Goal: Task Accomplishment & Management: Use online tool/utility

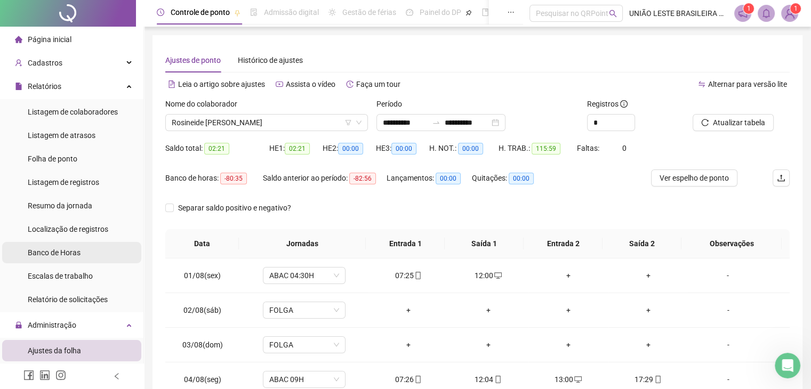
scroll to position [160, 0]
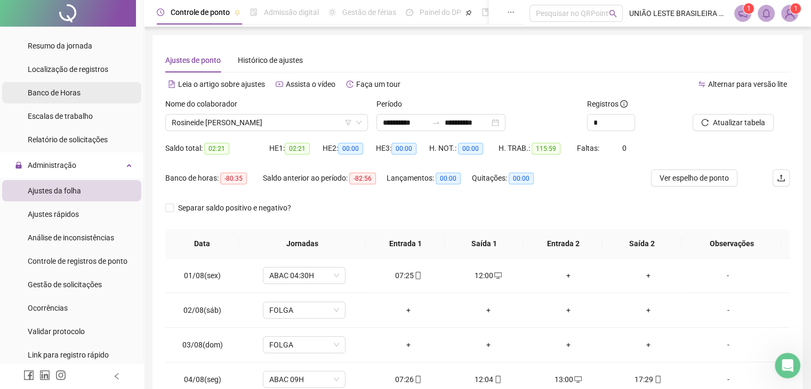
click at [79, 91] on span "Banco de Horas" at bounding box center [54, 93] width 53 height 9
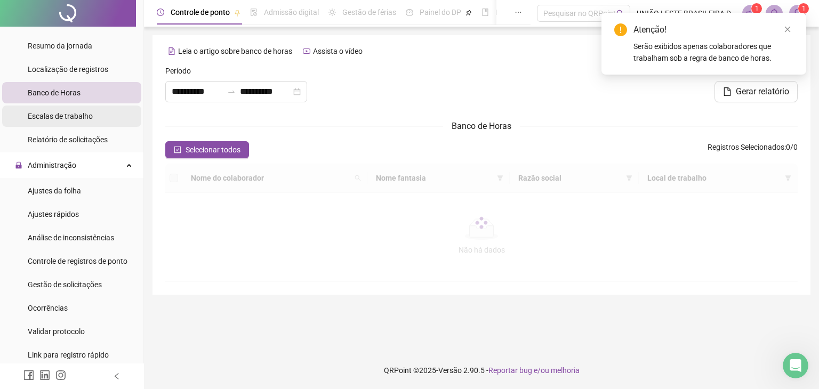
type input "**********"
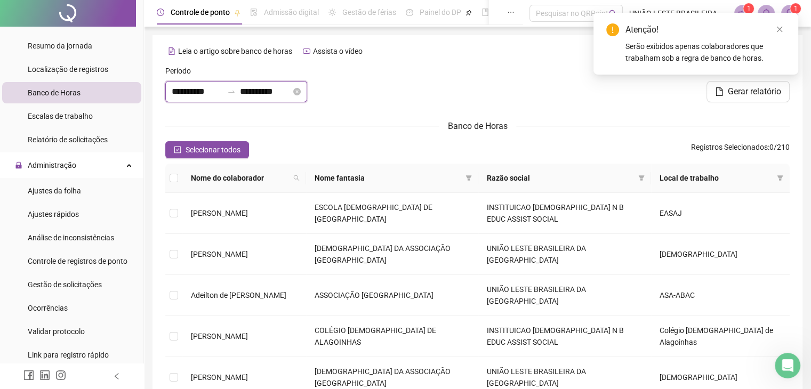
click at [192, 94] on input "**********" at bounding box center [197, 91] width 51 height 13
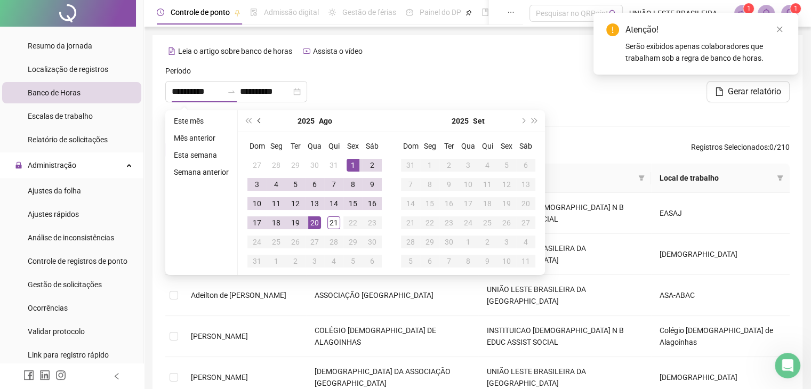
click at [259, 120] on span "prev-year" at bounding box center [260, 120] width 5 height 5
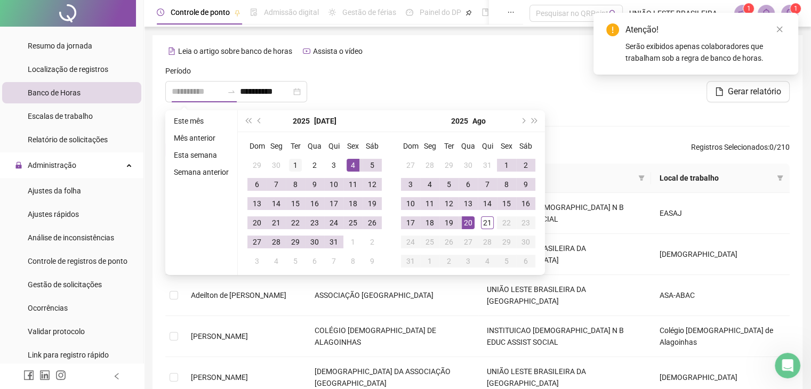
type input "**********"
click at [294, 162] on div "1" at bounding box center [295, 165] width 13 height 13
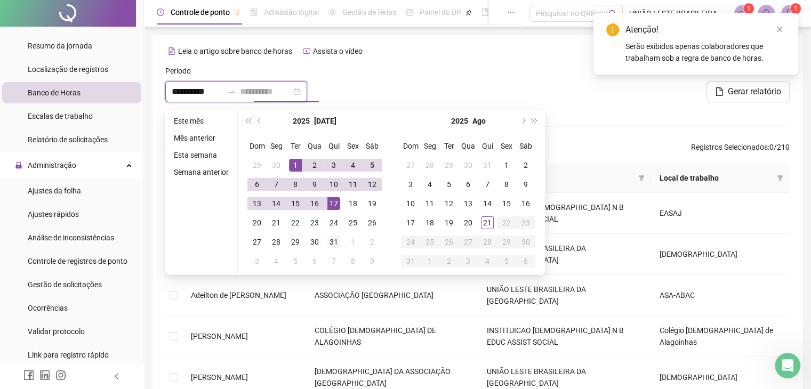
type input "**********"
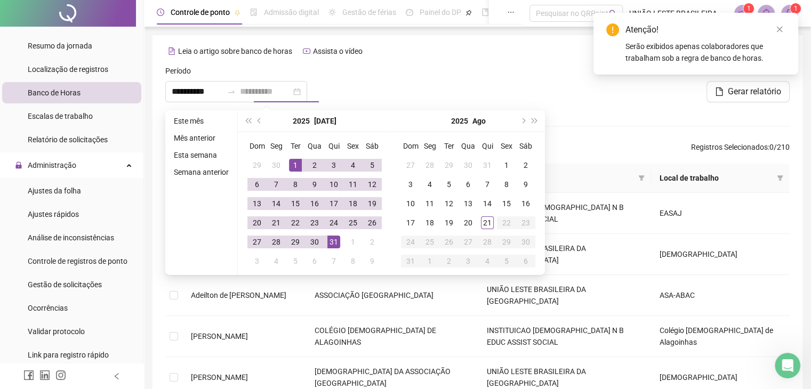
click at [332, 246] on div "31" at bounding box center [333, 242] width 13 height 13
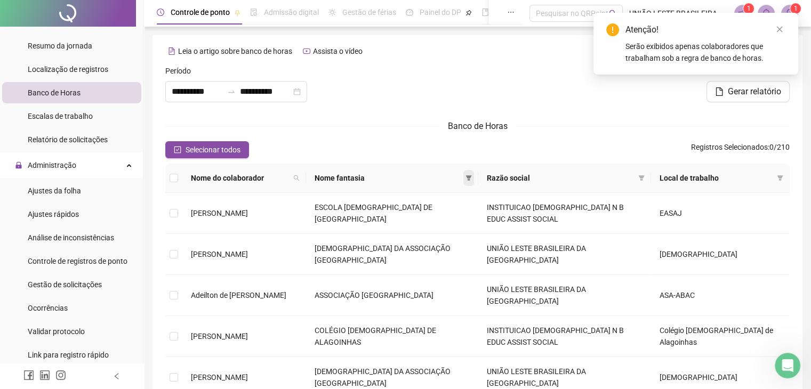
click at [472, 177] on icon "filter" at bounding box center [469, 178] width 6 height 6
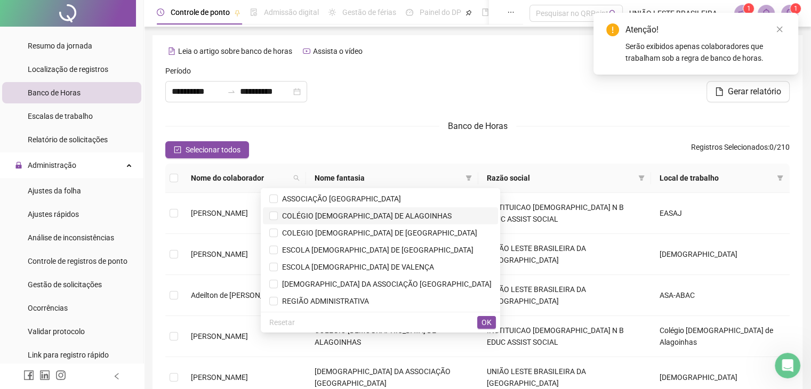
click at [427, 216] on span "COLÉGIO [DEMOGRAPHIC_DATA] DE ALAGOINHAS" at bounding box center [365, 216] width 174 height 9
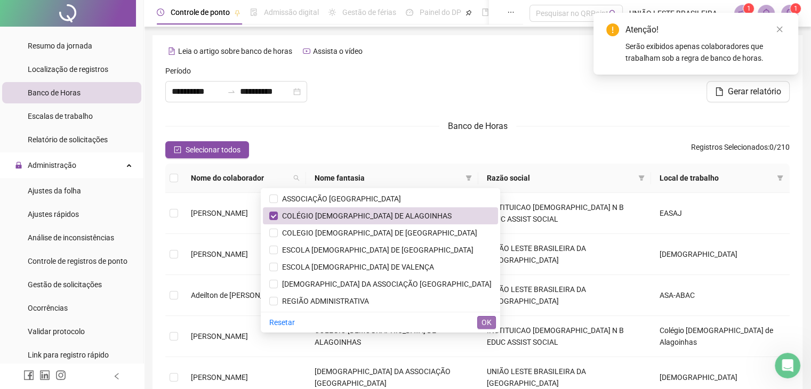
click at [483, 319] on span "OK" at bounding box center [487, 323] width 10 height 12
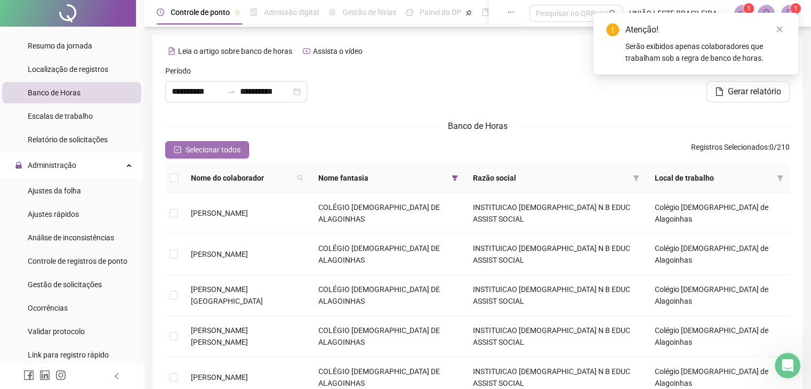
click at [179, 149] on icon "check-square" at bounding box center [177, 149] width 7 height 7
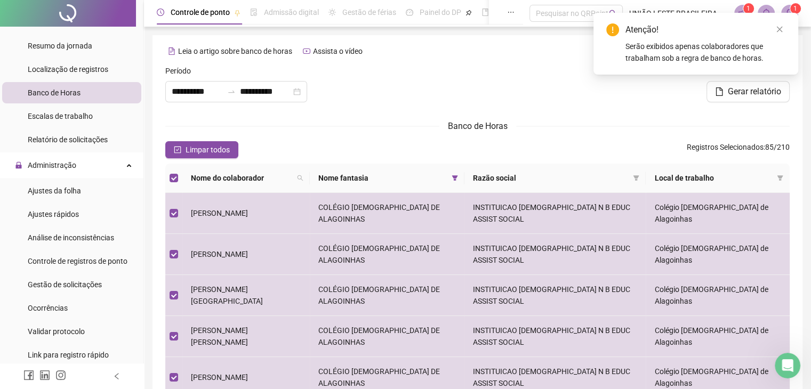
scroll to position [306, 0]
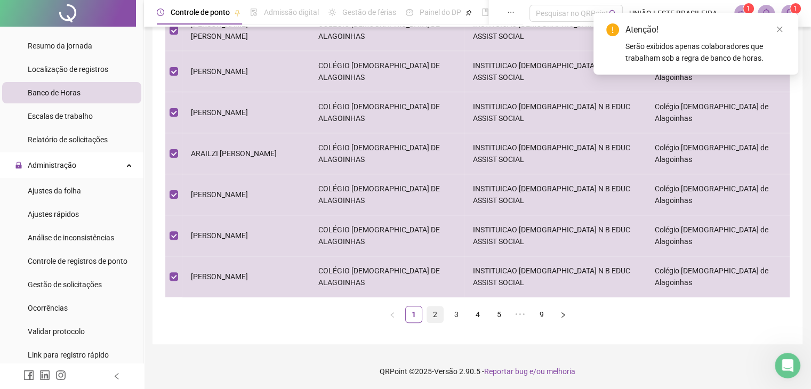
click at [433, 315] on link "2" at bounding box center [435, 315] width 16 height 16
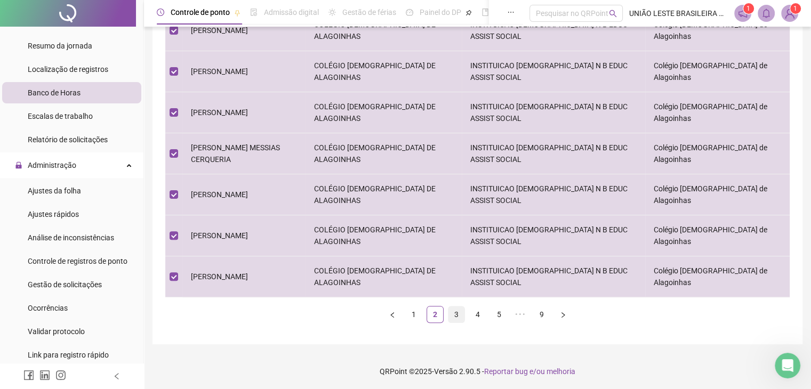
click at [452, 313] on link "3" at bounding box center [457, 315] width 16 height 16
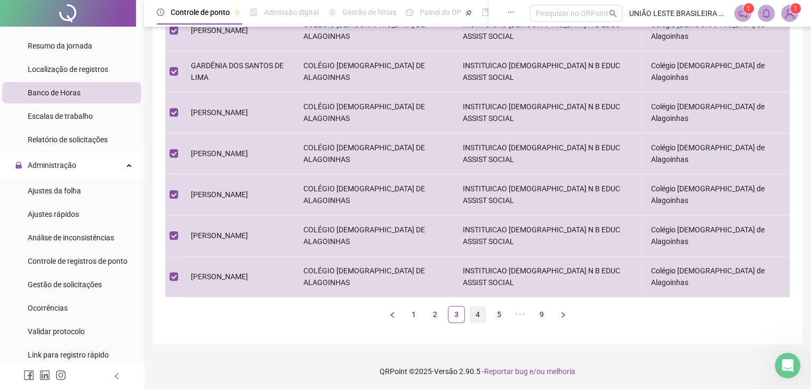
click at [478, 312] on link "4" at bounding box center [478, 315] width 16 height 16
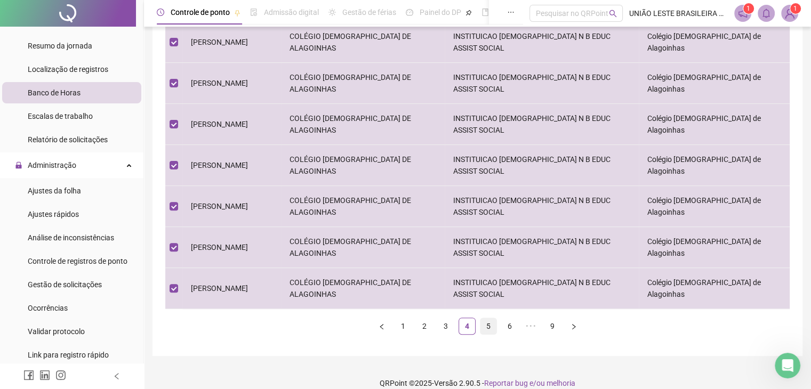
click at [486, 318] on link "5" at bounding box center [488, 326] width 16 height 16
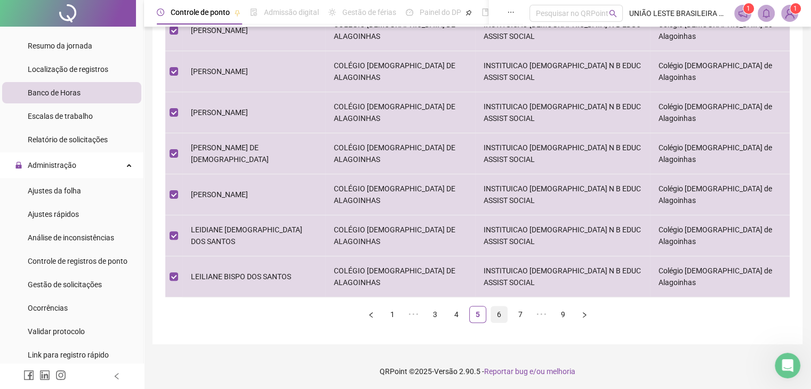
click at [505, 316] on link "6" at bounding box center [499, 315] width 16 height 16
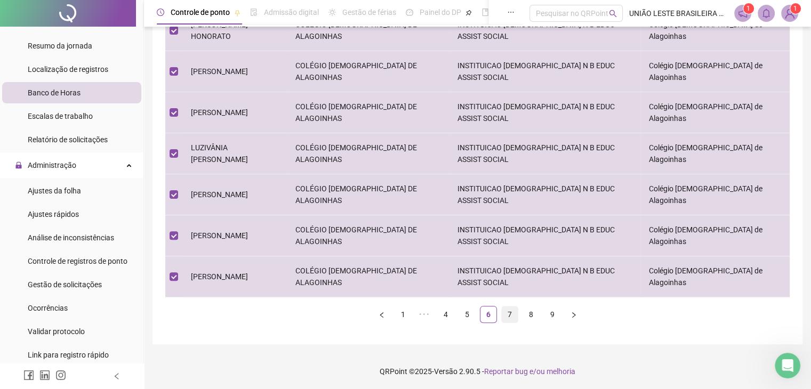
click at [514, 316] on link "7" at bounding box center [510, 315] width 16 height 16
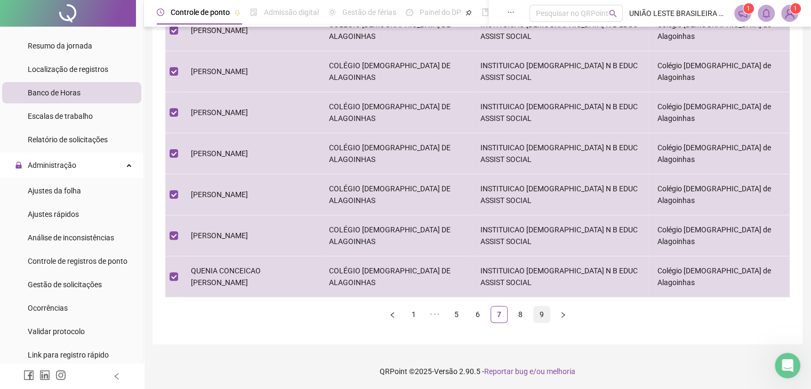
click at [534, 314] on link "9" at bounding box center [542, 315] width 16 height 16
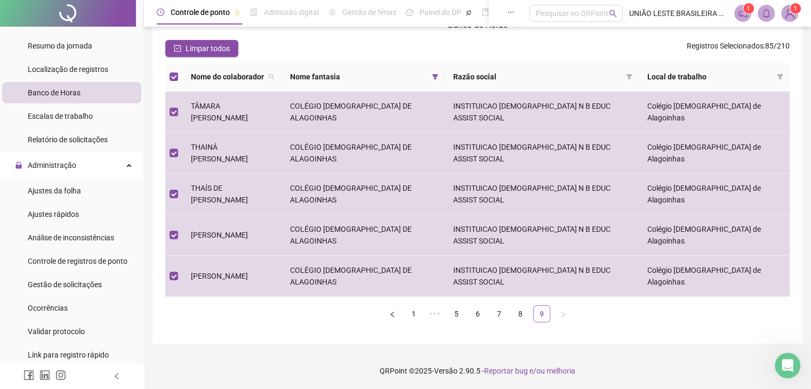
click at [543, 314] on link "9" at bounding box center [542, 314] width 16 height 16
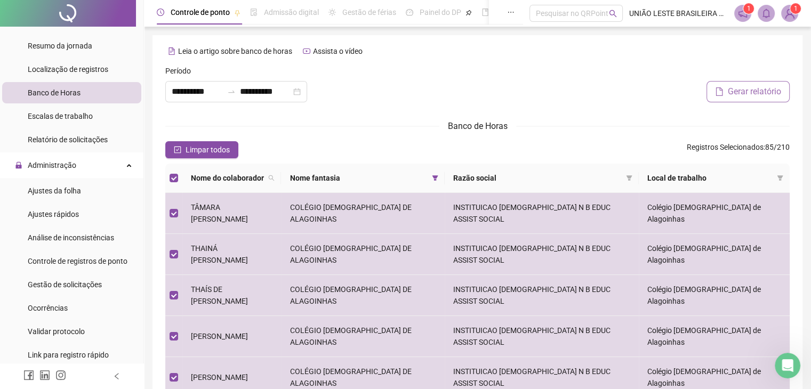
click at [772, 94] on span "Gerar relatório" at bounding box center [754, 91] width 53 height 13
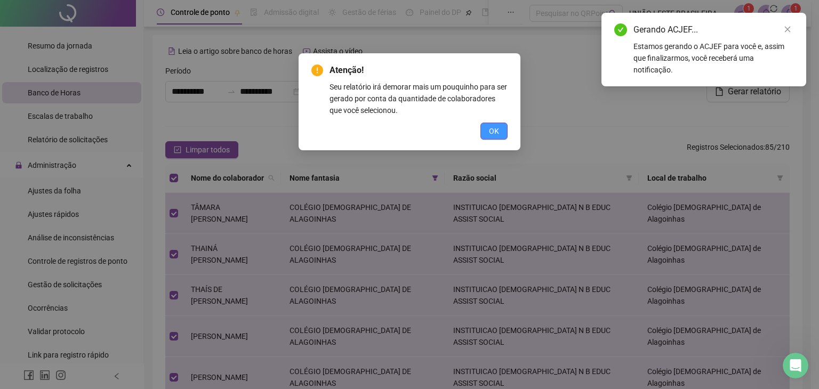
click at [503, 127] on button "OK" at bounding box center [493, 131] width 27 height 17
